Goal: Transaction & Acquisition: Purchase product/service

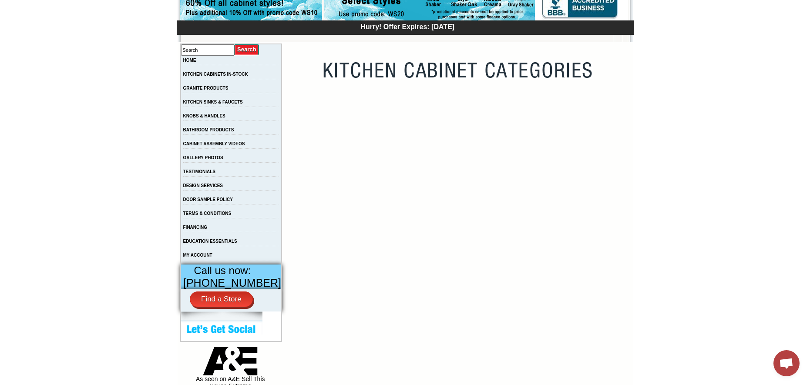
scroll to position [131, 0]
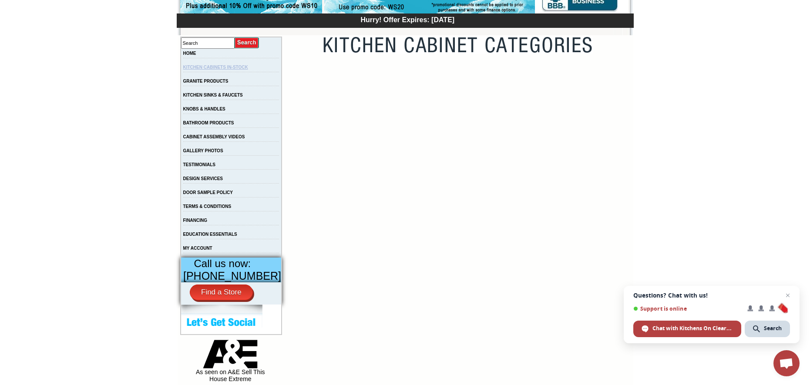
click at [248, 69] on link "KITCHEN CABINETS IN-STOCK" at bounding box center [215, 67] width 65 height 5
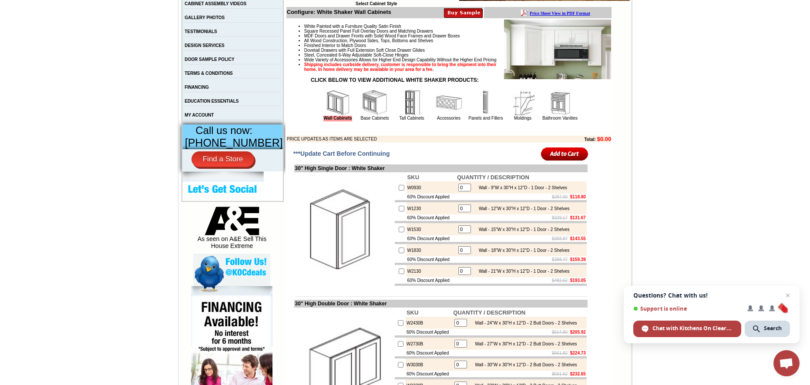
scroll to position [261, 0]
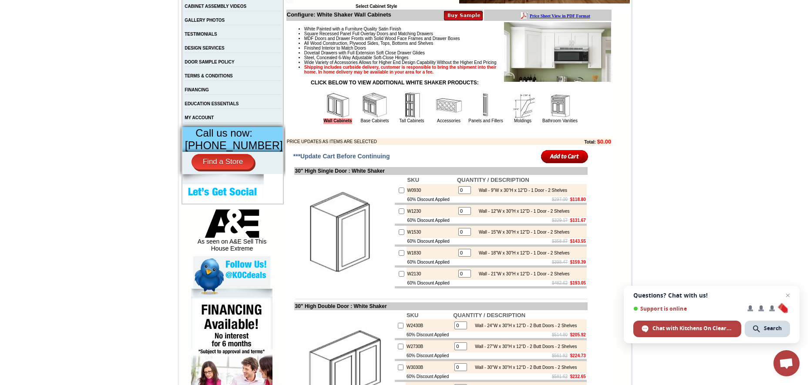
click at [364, 118] on img at bounding box center [375, 105] width 26 height 26
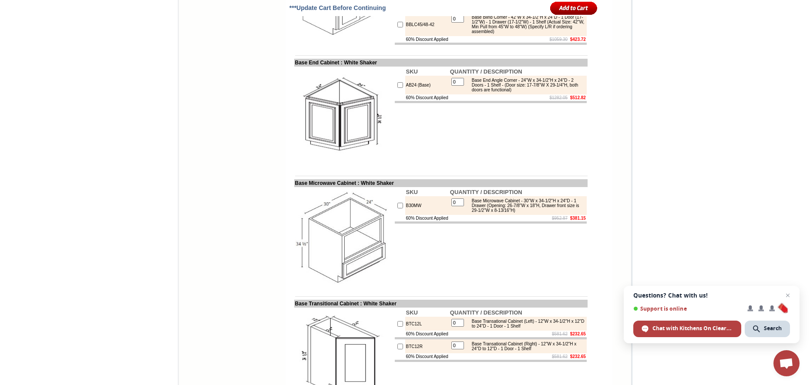
scroll to position [1872, 0]
